Goal: Find specific page/section: Find specific page/section

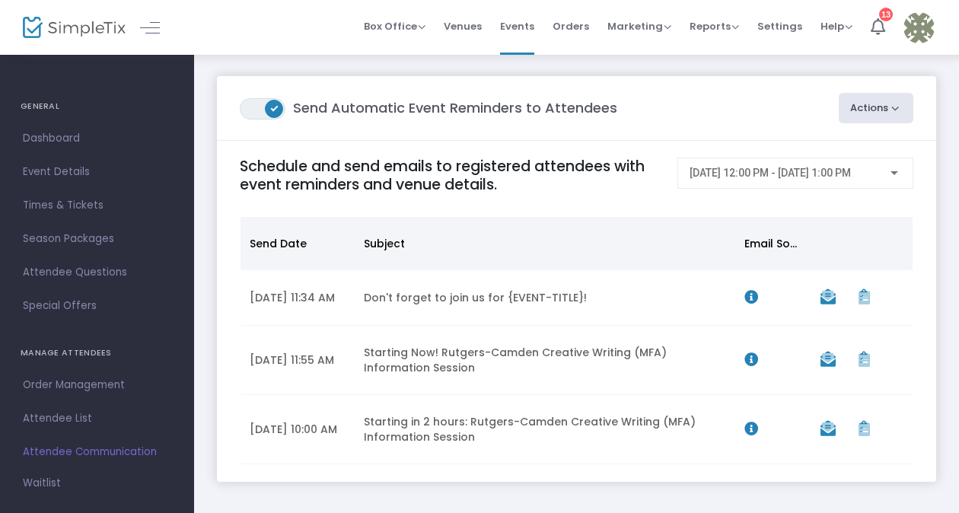
click at [109, 20] on img at bounding box center [74, 28] width 103 height 22
click at [59, 33] on img at bounding box center [74, 28] width 103 height 22
